Goal: Complete application form

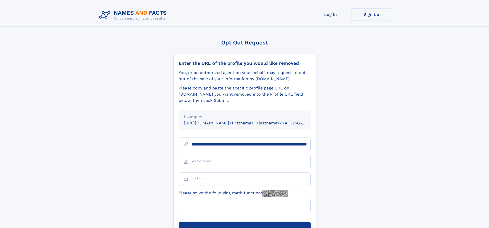
scroll to position [0, 53]
type input "**********"
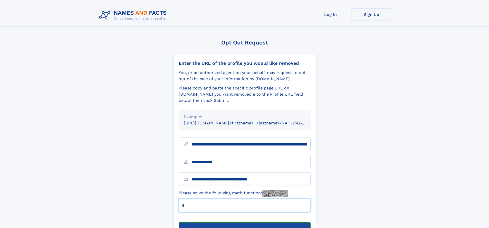
type input "*"
click at [244, 222] on button "Submit Opt Out Request" at bounding box center [245, 230] width 132 height 16
